Goal: Transaction & Acquisition: Obtain resource

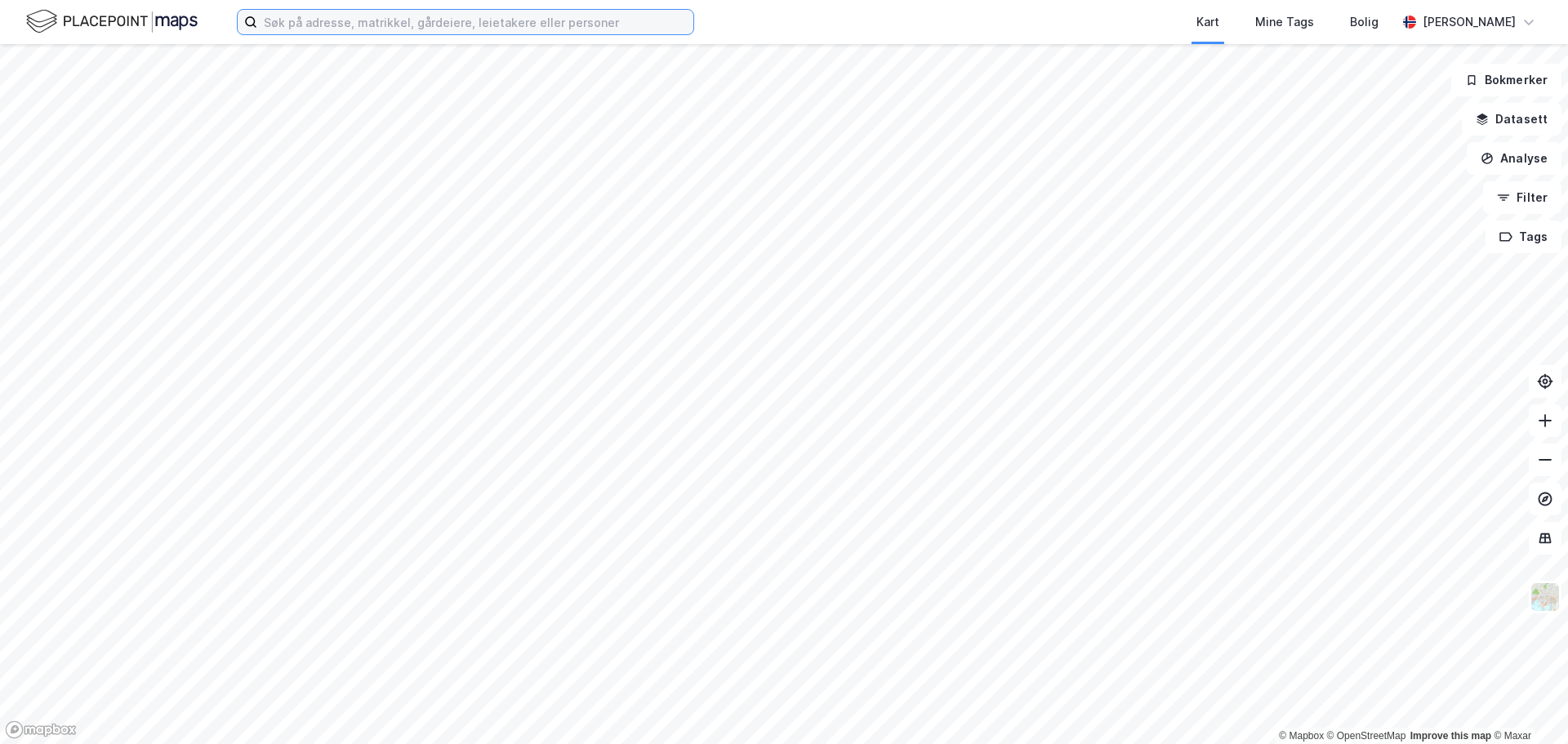
click at [345, 13] on input at bounding box center [475, 22] width 436 height 25
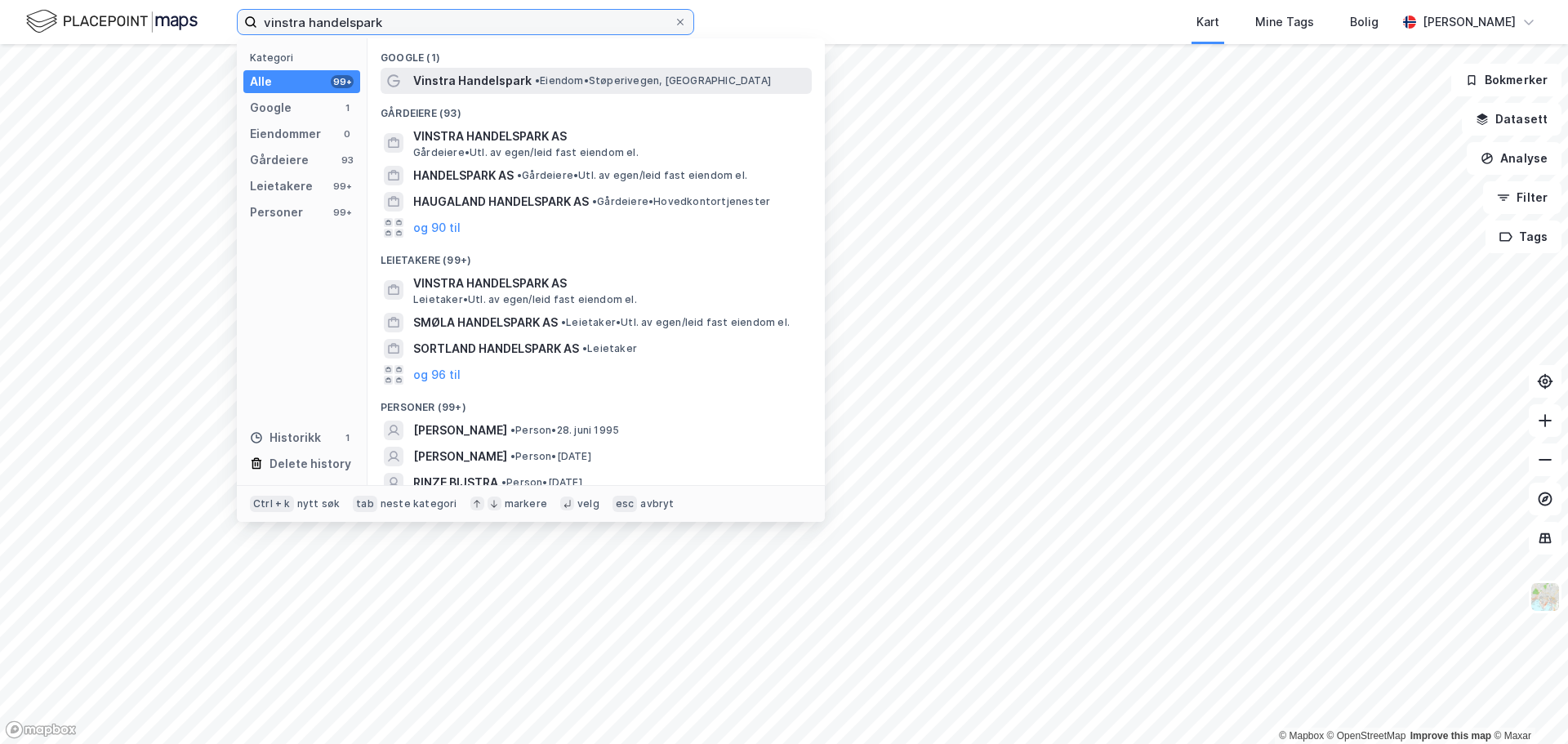
type input "vinstra handelspark"
click at [615, 90] on div "Vinstra Handelspark • Eiendom • Støperivegen, [GEOGRAPHIC_DATA]" at bounding box center [611, 81] width 395 height 19
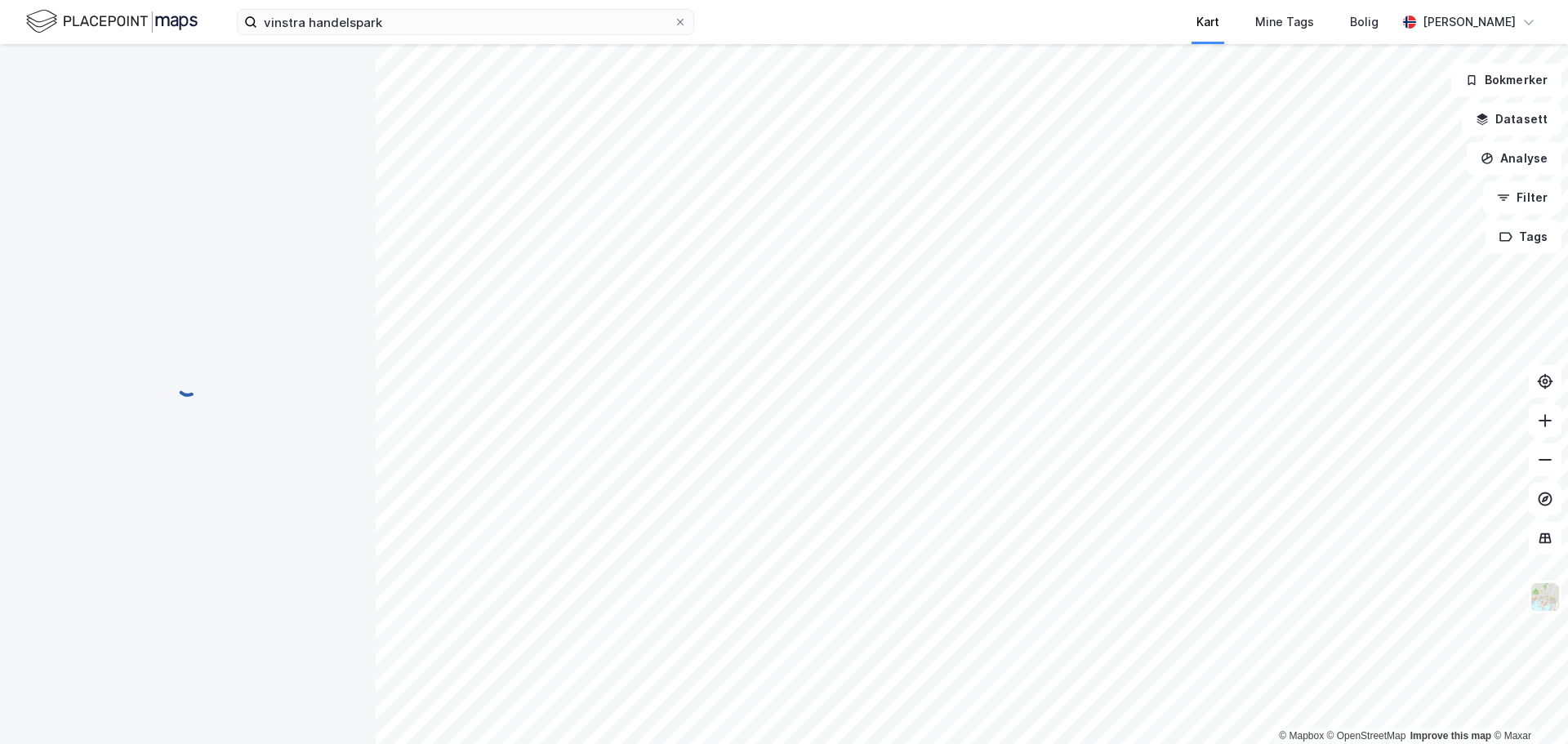
scroll to position [13, 0]
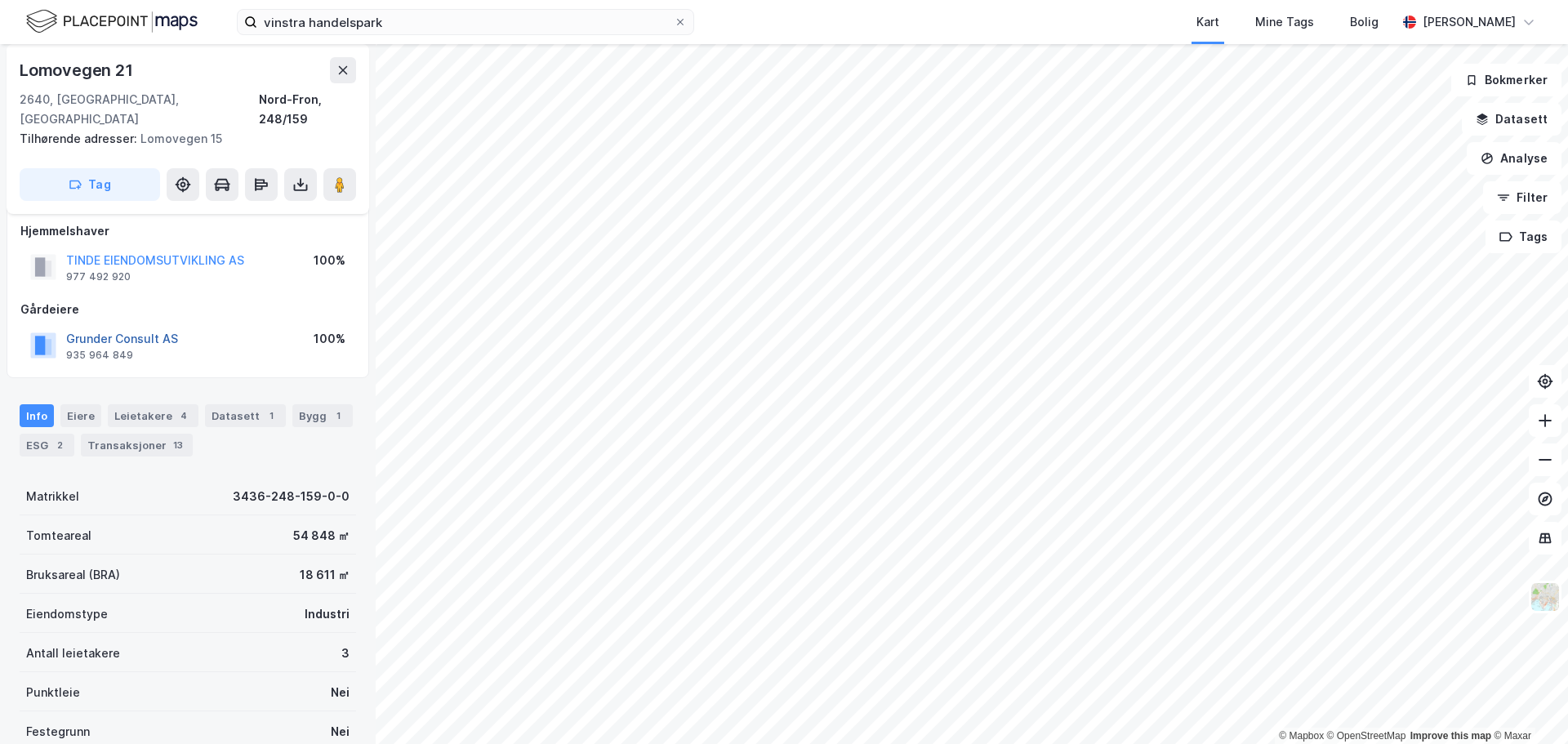
drag, startPoint x: 118, startPoint y: 319, endPoint x: 104, endPoint y: 323, distance: 14.6
click at [0, 0] on button "Grunder Consult AS" at bounding box center [0, 0] width 0 height 0
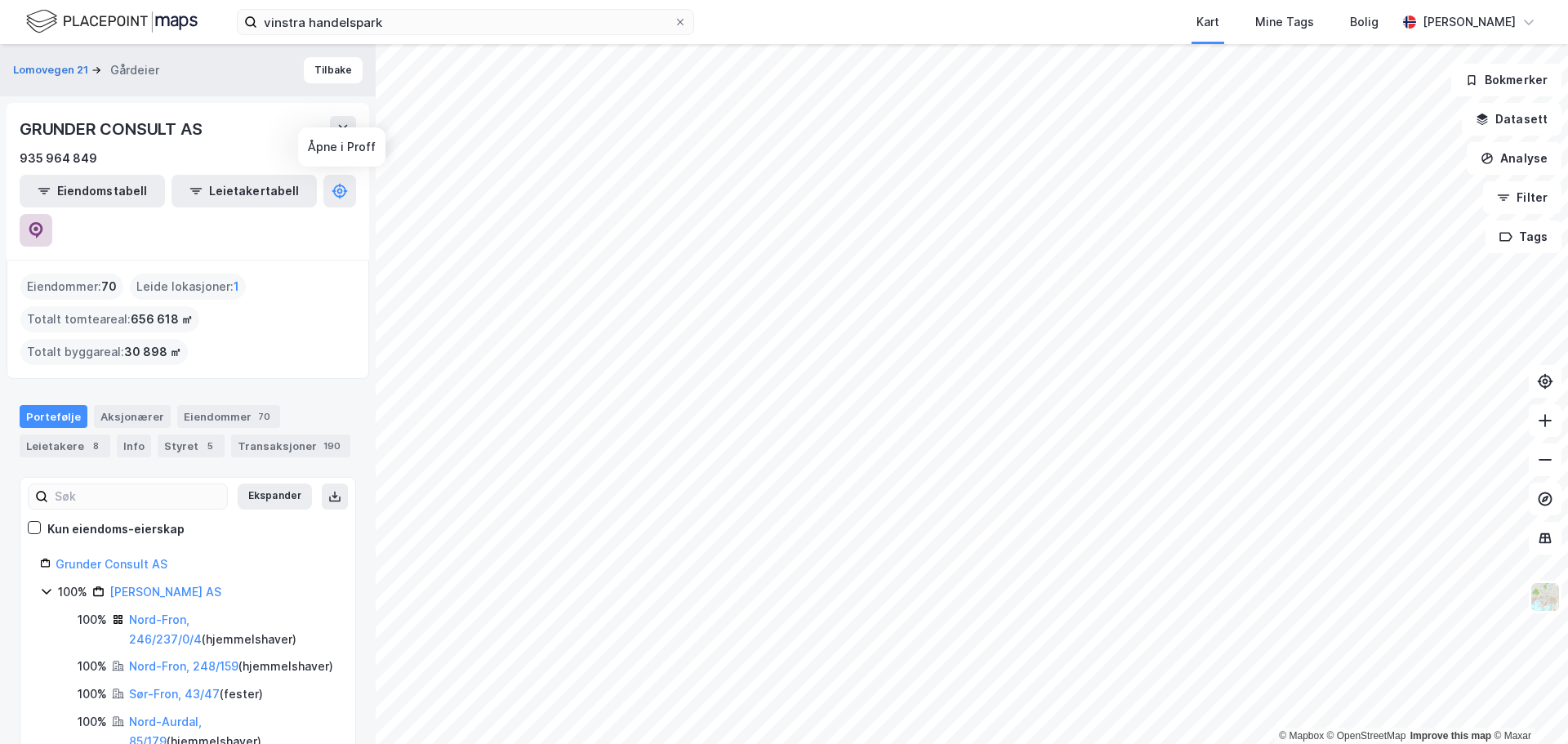
click at [43, 222] on icon at bounding box center [36, 230] width 13 height 16
drag, startPoint x: 260, startPoint y: 313, endPoint x: 290, endPoint y: 288, distance: 39.1
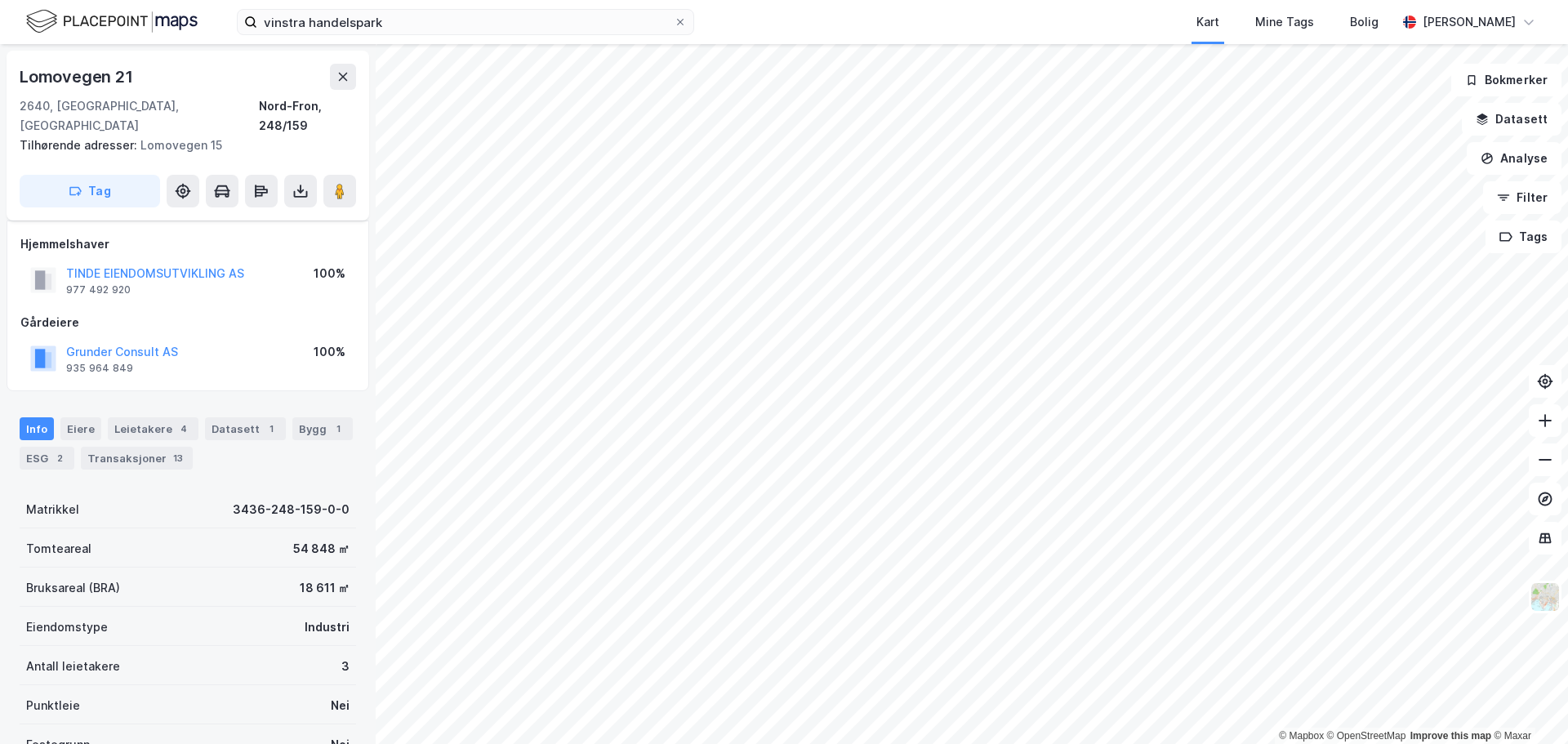
scroll to position [13, 0]
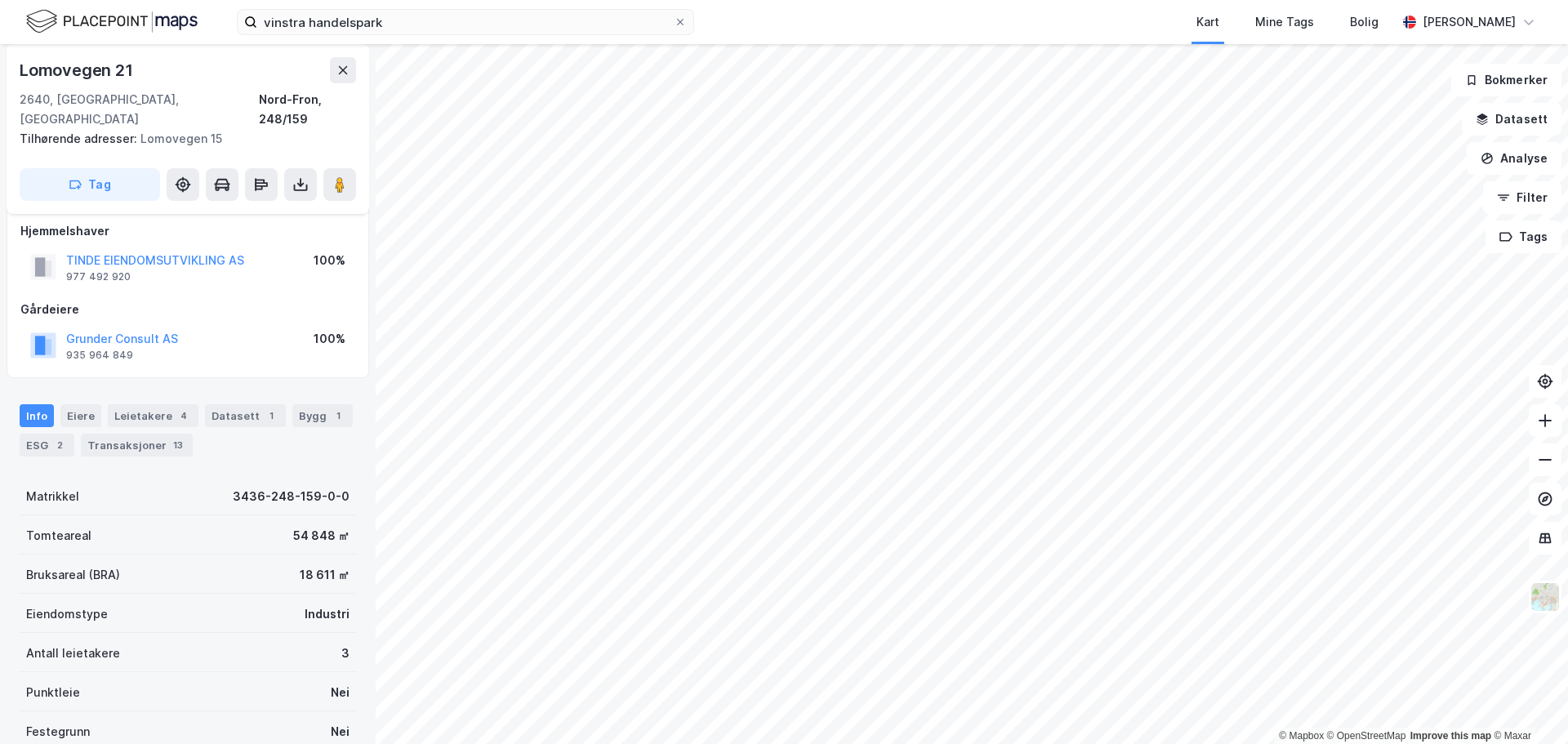
scroll to position [13, 0]
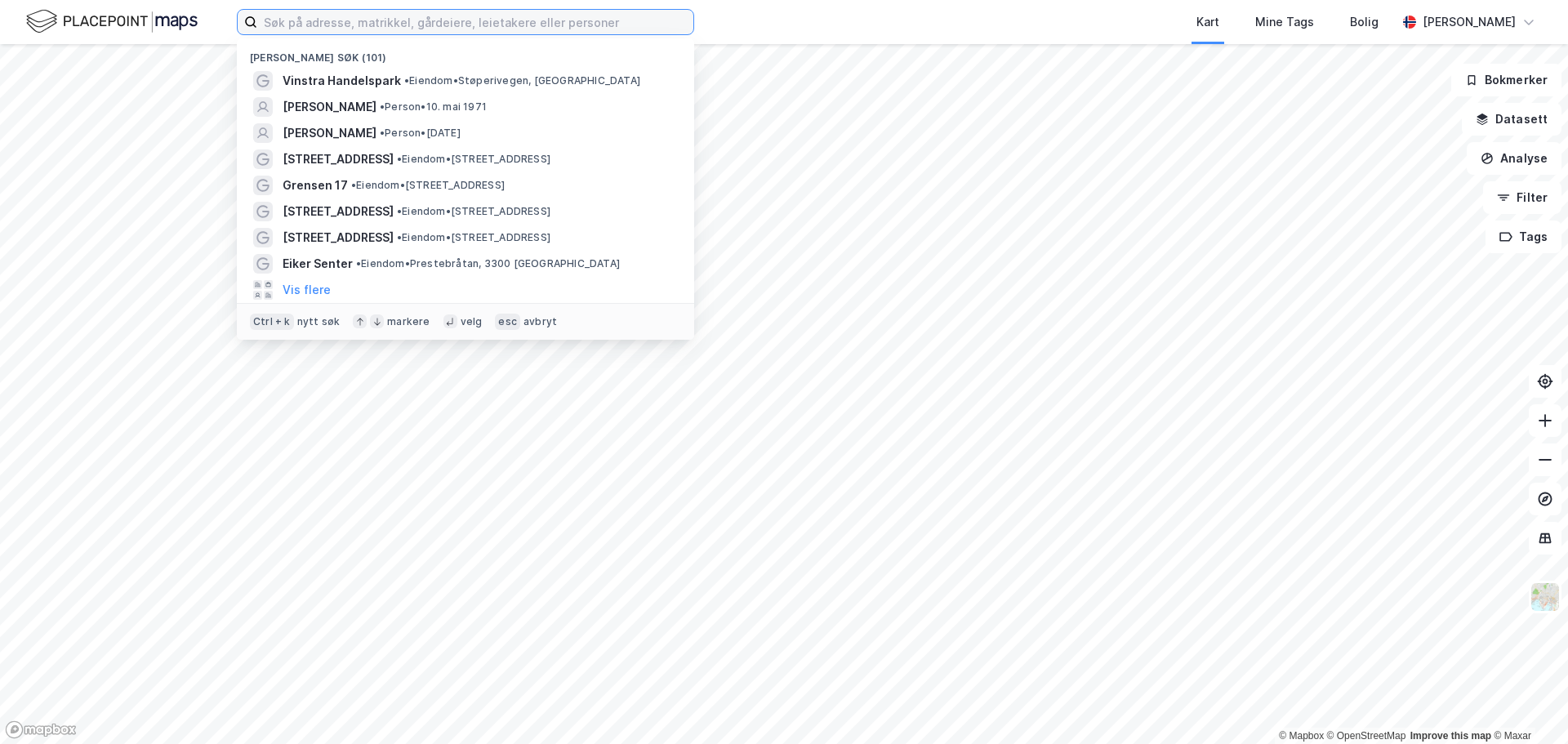
click at [332, 19] on input at bounding box center [475, 22] width 436 height 25
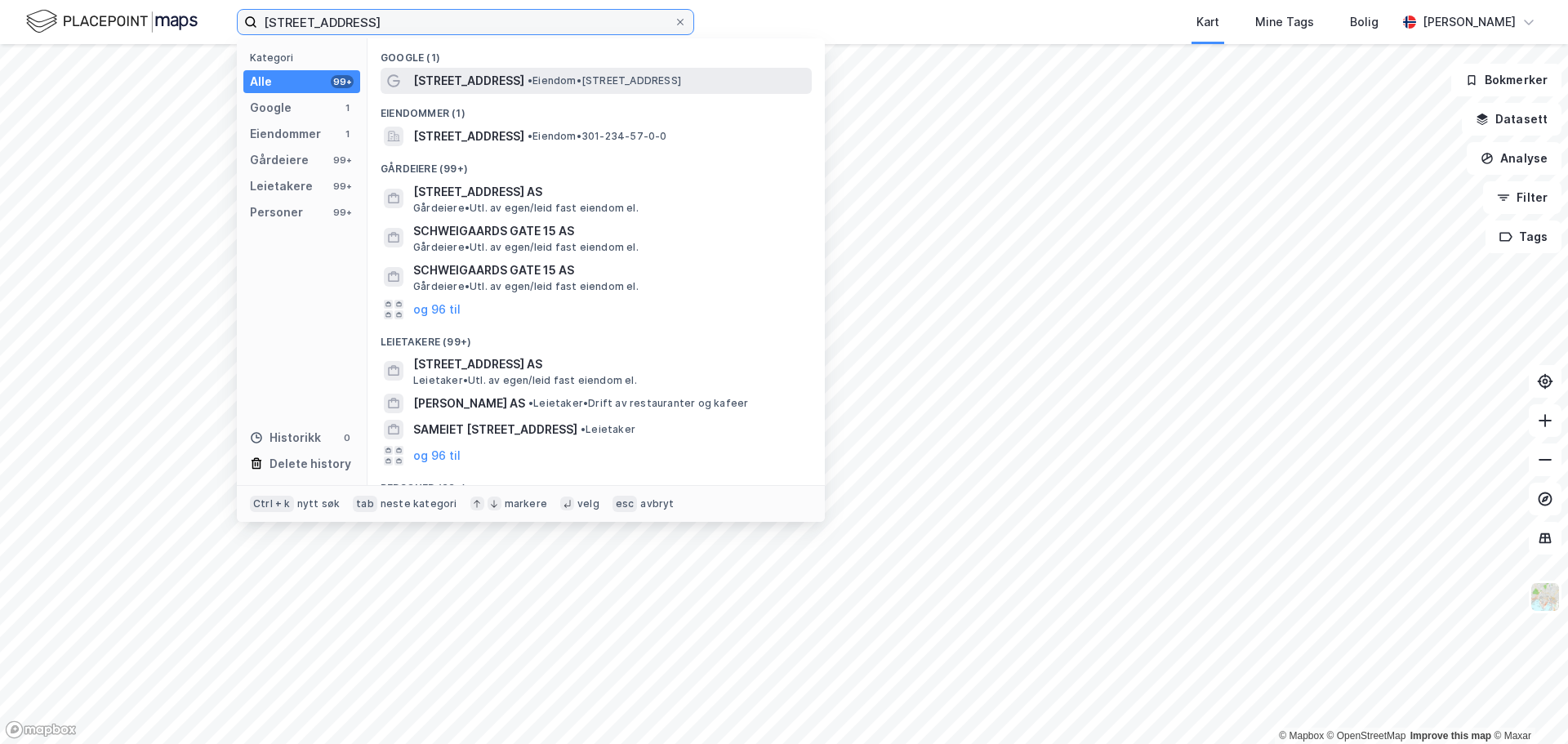
type input "schweigaards gate 39"
click at [558, 80] on span "• Eiendom • Schweigaards gate 39, 0191 Oslo" at bounding box center [604, 81] width 153 height 13
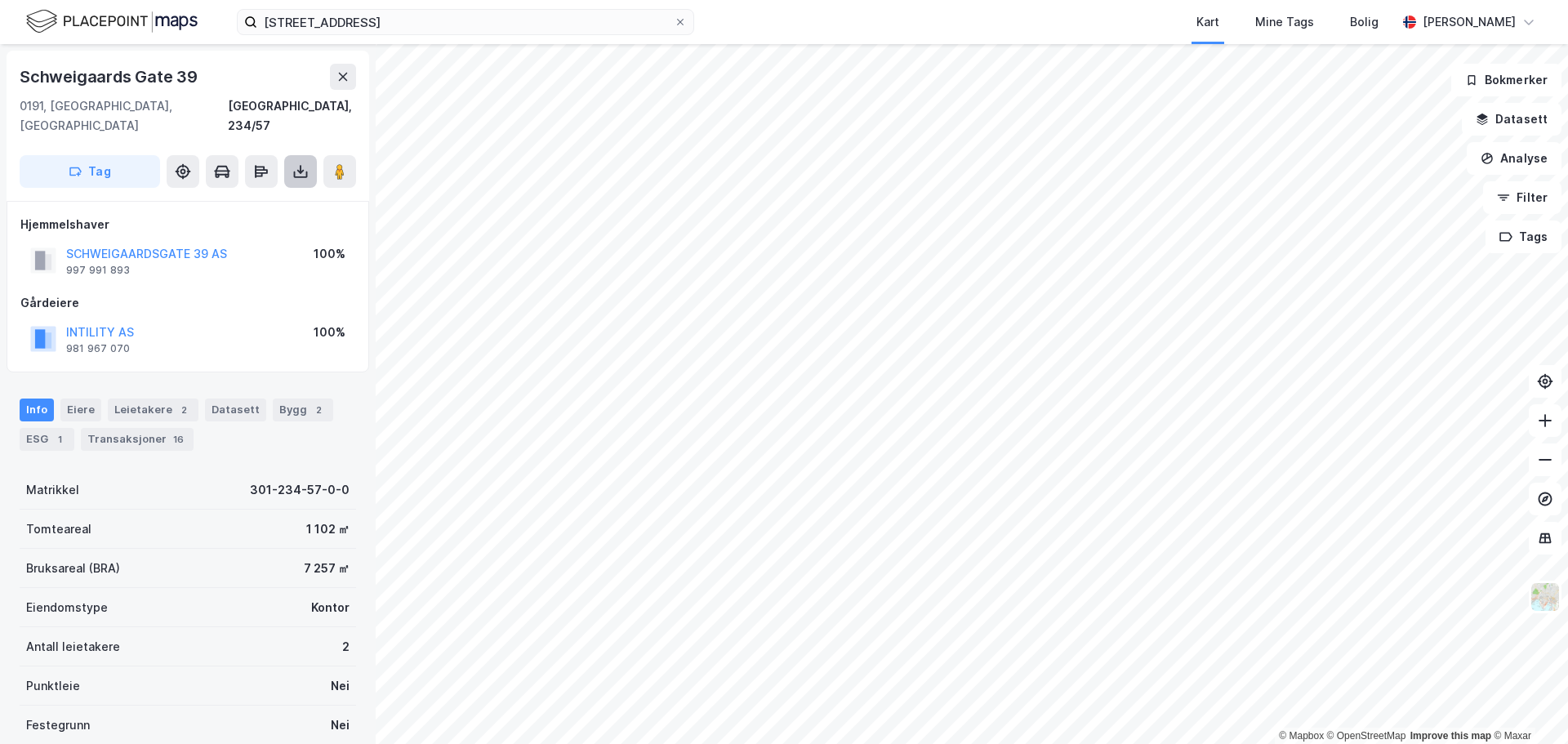
click at [292, 157] on button at bounding box center [300, 172] width 33 height 33
click at [240, 223] on div "Last ned matrikkelrapport" at bounding box center [240, 230] width 135 height 13
click at [49, 428] on div "ESG 1" at bounding box center [46, 439] width 55 height 23
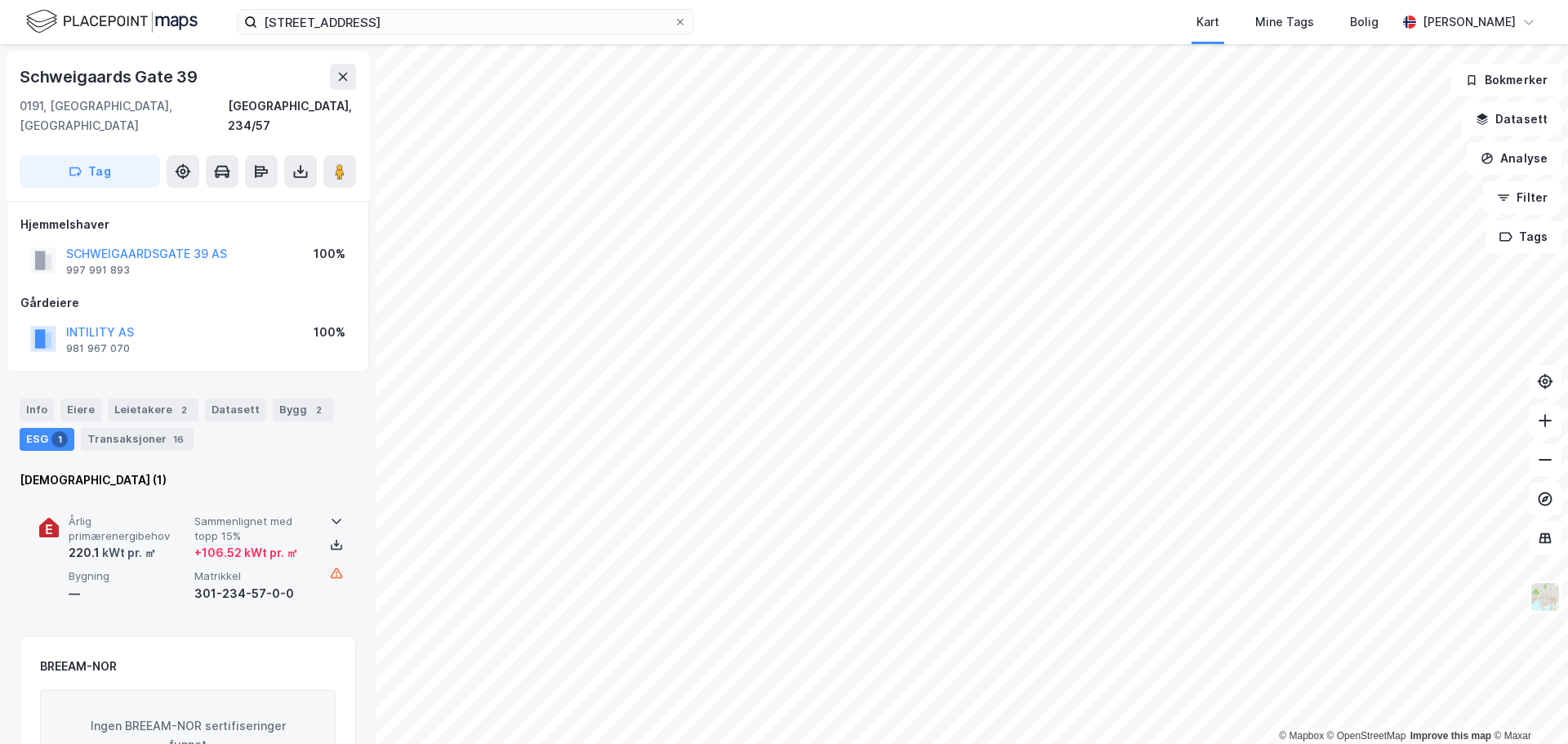
click at [330, 514] on icon at bounding box center [337, 521] width 13 height 13
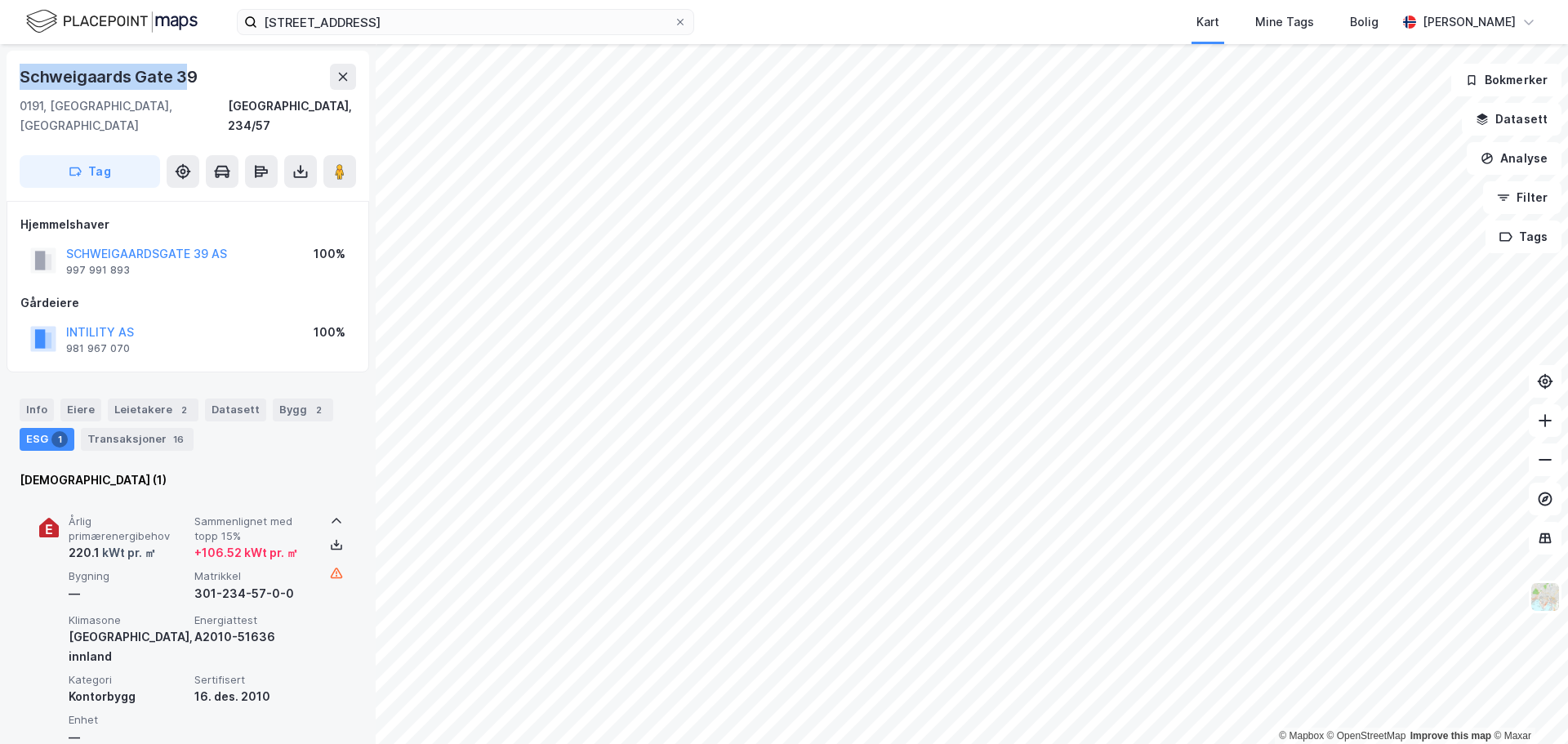
drag, startPoint x: 185, startPoint y: 78, endPoint x: 30, endPoint y: 80, distance: 155.0
click at [23, 80] on div "Schweigaards Gate 39" at bounding box center [109, 76] width 181 height 26
click at [202, 75] on div "Schweigaards Gate 39" at bounding box center [187, 76] width 337 height 26
drag, startPoint x: 210, startPoint y: 75, endPoint x: 15, endPoint y: 77, distance: 195.0
click at [15, 77] on div "Schweigaards Gate 39 0191, Oslo, Oslo Oslo, 234/57 Tag" at bounding box center [188, 126] width 363 height 151
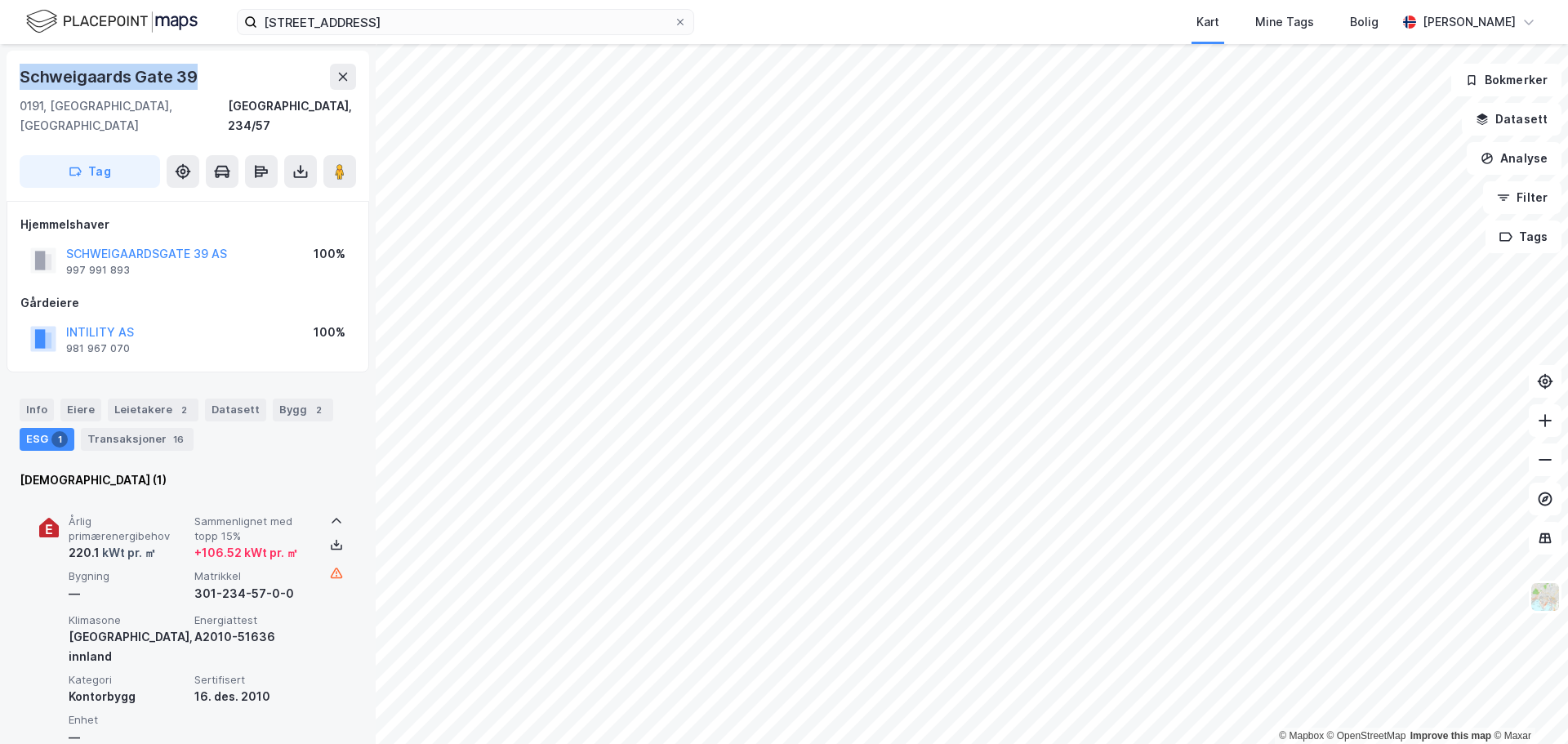
copy div "Schweigaards Gate 39"
